Goal: Task Accomplishment & Management: Use online tool/utility

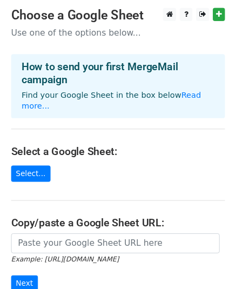
scroll to position [136, 0]
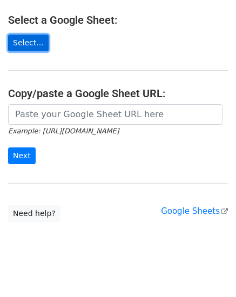
click at [18, 35] on link "Select..." at bounding box center [28, 43] width 41 height 17
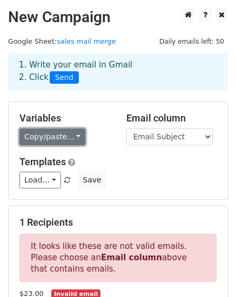
click at [35, 134] on link "Copy/paste..." at bounding box center [52, 137] width 66 height 17
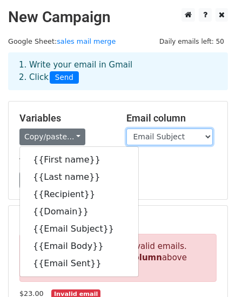
click at [137, 135] on select "First name Last name Recipient Domain Email Subject Email Body Email Sent" at bounding box center [169, 137] width 86 height 17
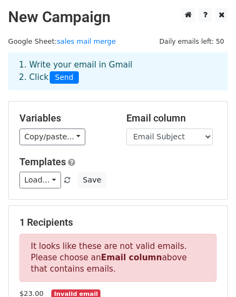
click at [120, 106] on div "Variables Copy/paste... {{First name}} {{Last name}} {{Recipient}} {{Domain}} {…" at bounding box center [118, 151] width 219 height 98
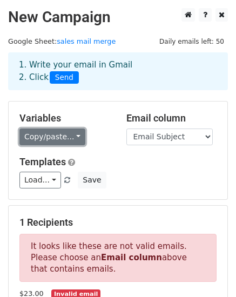
click at [71, 133] on link "Copy/paste..." at bounding box center [52, 137] width 66 height 17
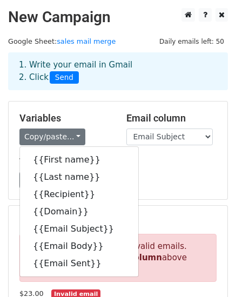
click at [55, 96] on div "1. Write your email in Gmail 2. Click Send" at bounding box center [118, 79] width 236 height 43
click at [112, 94] on div "1. Write your email in Gmail 2. Click Send" at bounding box center [118, 79] width 236 height 43
click at [87, 43] on link "sales mail merge" at bounding box center [86, 41] width 59 height 8
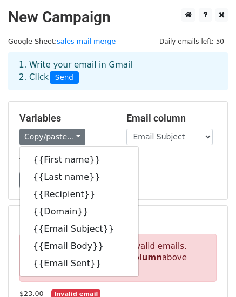
click at [87, 43] on link "sales mail merge" at bounding box center [86, 41] width 59 height 8
click at [186, 17] on icon at bounding box center [188, 15] width 7 height 8
click at [147, 190] on div "Variables Copy/paste... {{First name}} {{Last name}} {{Recipient}} {{Domain}} {…" at bounding box center [118, 151] width 219 height 98
click at [185, 17] on icon at bounding box center [188, 15] width 7 height 8
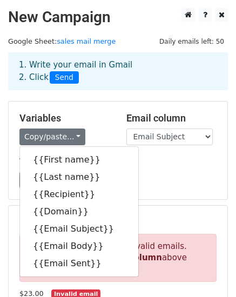
click at [71, 41] on link "sales mail merge" at bounding box center [86, 41] width 59 height 8
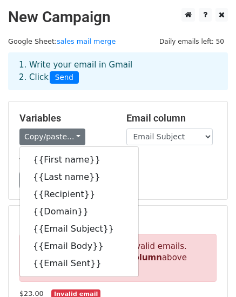
click at [18, 8] on h2 "New Campaign" at bounding box center [118, 17] width 220 height 18
